Goal: Complete application form

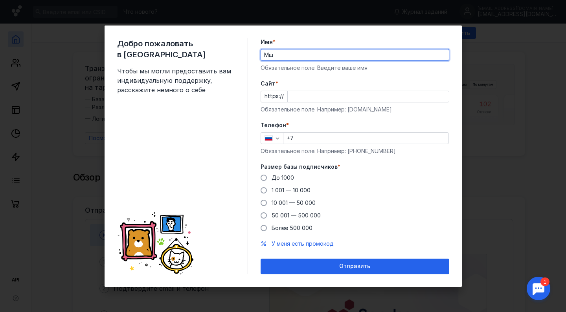
type input "М"
type input "[PERSON_NAME]"
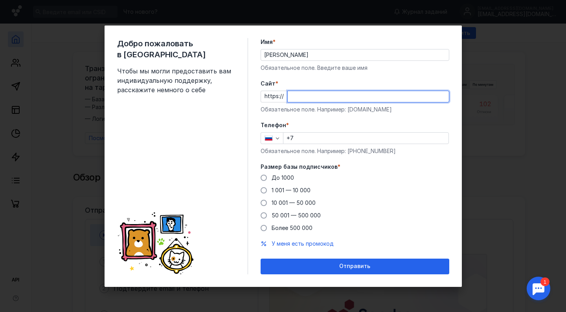
paste input "[DOMAIN_NAME][URL]"
click at [354, 95] on input "[DOMAIN_NAME][URL]" at bounding box center [368, 96] width 161 height 11
type input "[DOMAIN_NAME][URL]"
click at [323, 141] on input "+7" at bounding box center [365, 138] width 165 height 11
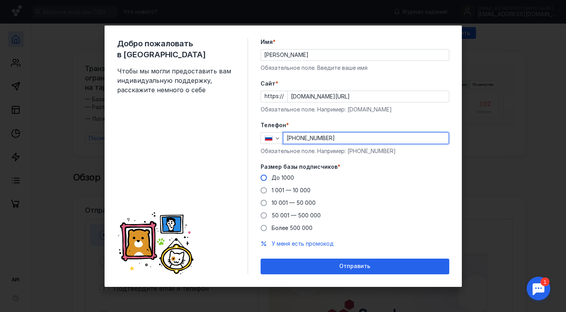
type input "[PHONE_NUMBER]"
click at [284, 175] on span "До 1000" at bounding box center [283, 177] width 22 height 7
click at [0, 0] on input "До 1000" at bounding box center [0, 0] width 0 height 0
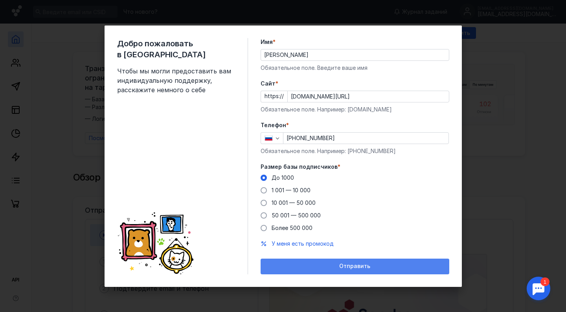
click at [318, 268] on div "Отправить" at bounding box center [354, 266] width 181 height 7
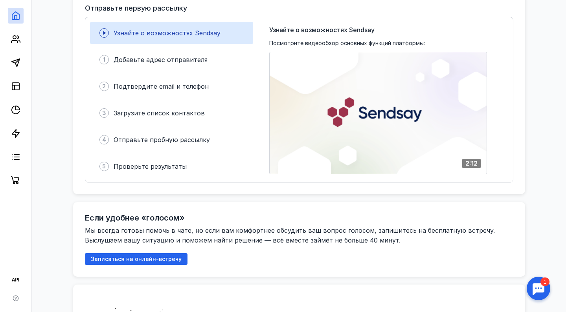
scroll to position [135, 0]
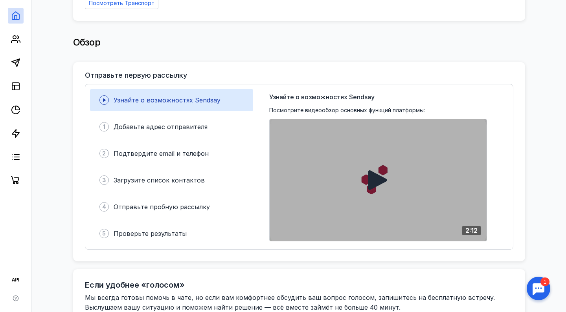
click at [385, 185] on icon at bounding box center [378, 180] width 20 height 20
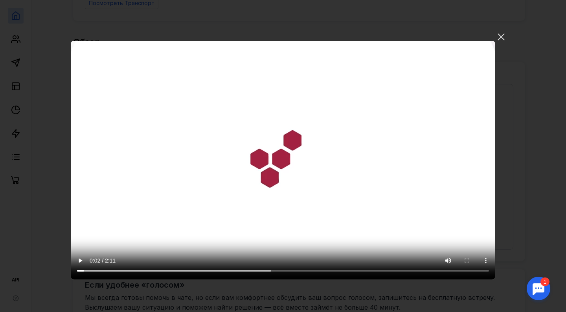
click at [316, 272] on video "Ваш браузер не поддерживает воспроизведение видео. Пожалуйста, обновите ваш бра…" at bounding box center [283, 160] width 424 height 239
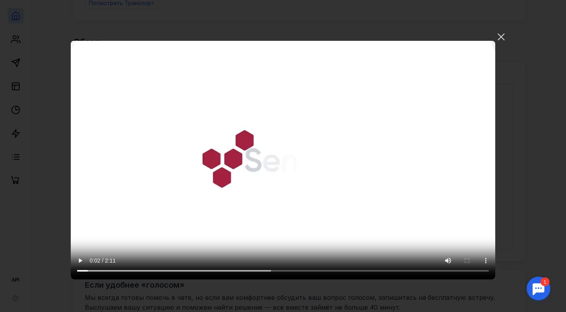
drag, startPoint x: 322, startPoint y: 272, endPoint x: 317, endPoint y: 272, distance: 4.7
click at [317, 272] on video "Ваш браузер не поддерживает воспроизведение видео. Пожалуйста, обновите ваш бра…" at bounding box center [283, 160] width 424 height 239
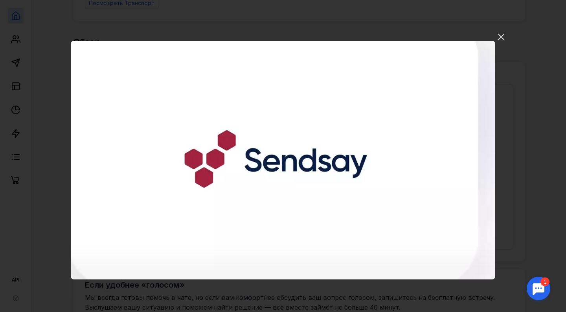
click at [486, 275] on video "Ваш браузер не поддерживает воспроизведение видео. Пожалуйста, обновите ваш бра…" at bounding box center [283, 160] width 424 height 239
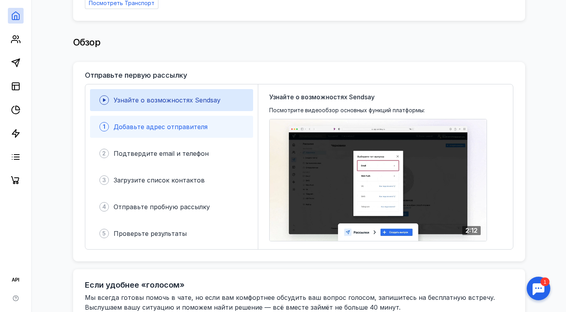
click at [183, 127] on div "Добавьте адрес отправителя" at bounding box center [161, 126] width 94 height 9
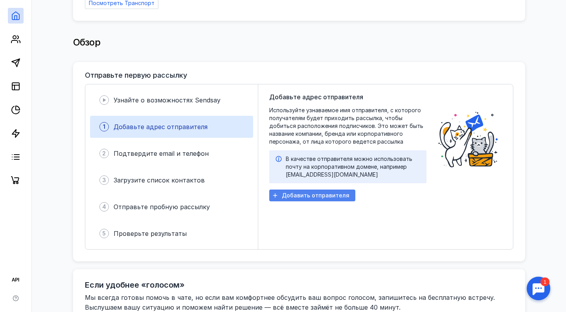
click at [336, 194] on span "Добавить отправителя" at bounding box center [316, 196] width 68 height 7
